Goal: Task Accomplishment & Management: Manage account settings

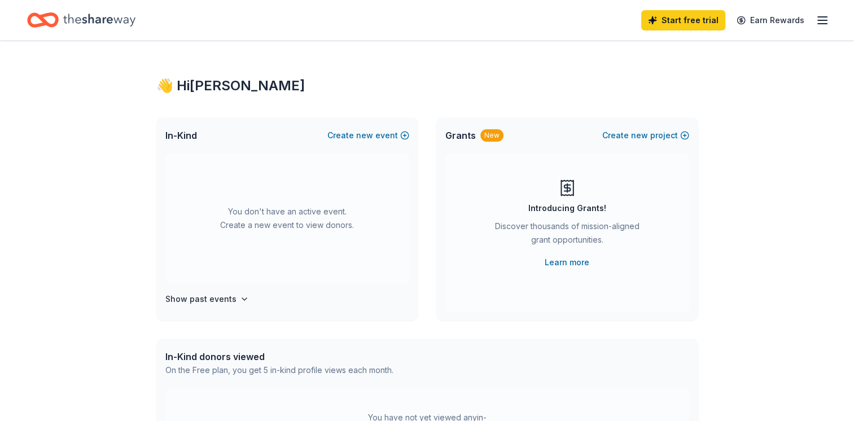
click at [822, 21] on icon "button" at bounding box center [823, 21] width 14 height 14
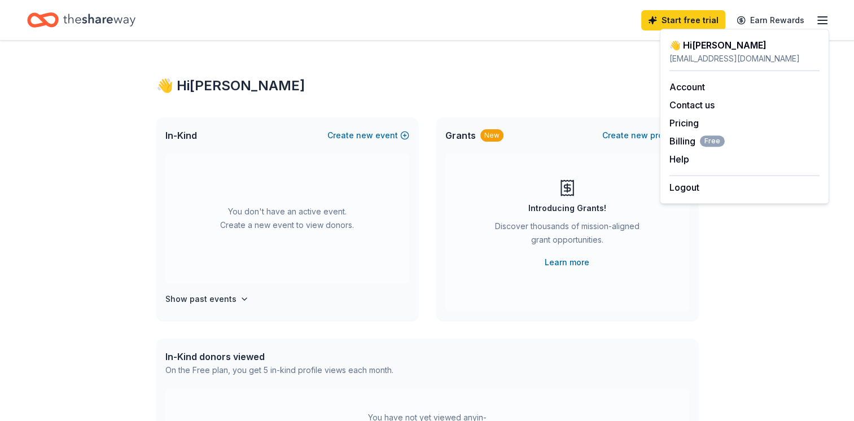
click at [699, 195] on div "👋 Hi Francois [EMAIL_ADDRESS][DOMAIN_NAME] Account Contact us Pricing Billing F…" at bounding box center [744, 116] width 169 height 175
click at [696, 185] on button "Logout" at bounding box center [684, 188] width 30 height 14
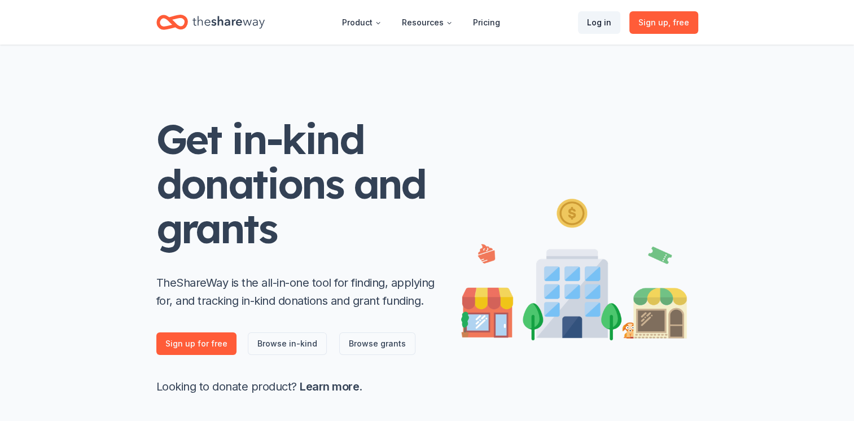
click at [607, 26] on link "Log in" at bounding box center [599, 22] width 42 height 23
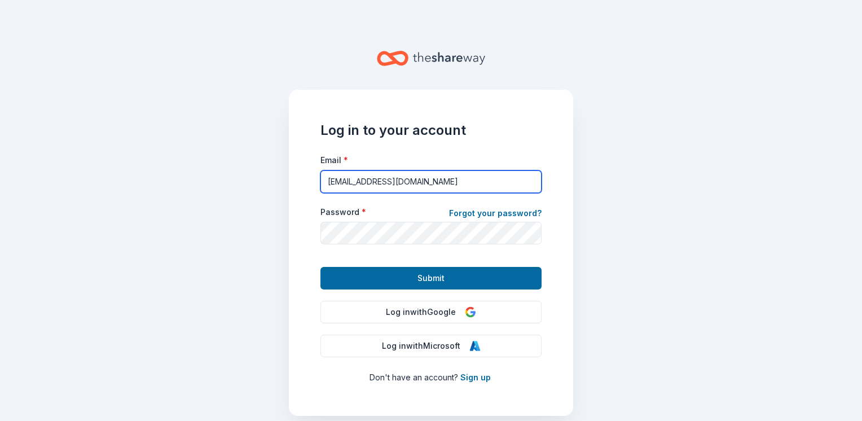
click at [404, 186] on input "[EMAIL_ADDRESS][DOMAIN_NAME]" at bounding box center [431, 181] width 221 height 23
type input "[EMAIL_ADDRESS][DOMAIN_NAME]"
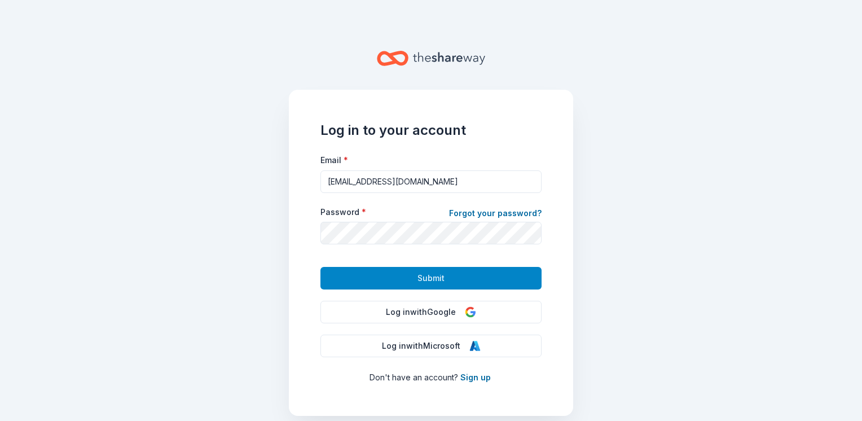
click at [409, 275] on button "Submit" at bounding box center [431, 278] width 221 height 23
